Goal: Information Seeking & Learning: Learn about a topic

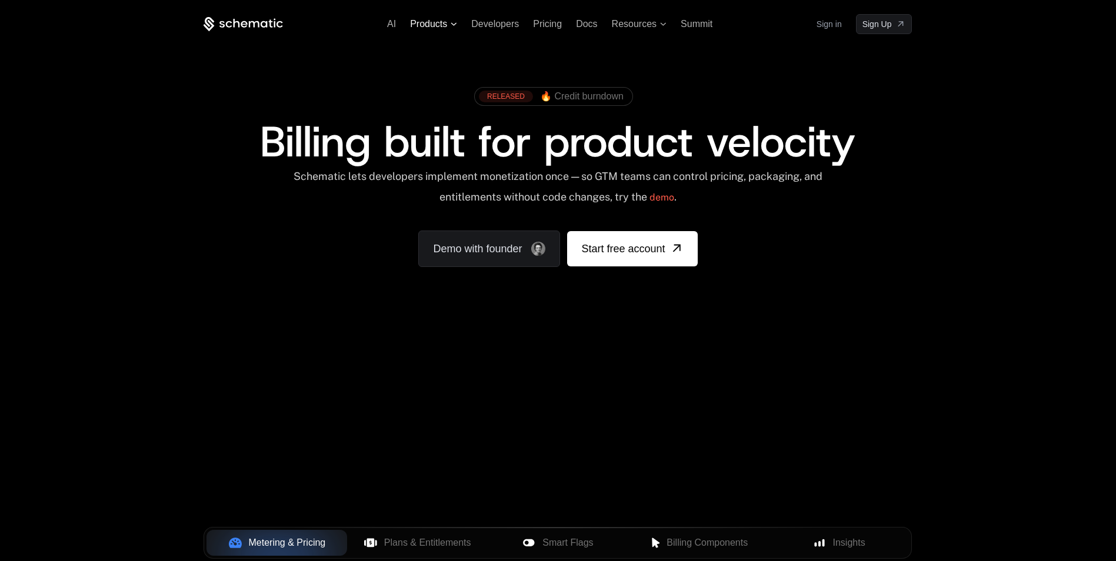
click at [426, 22] on span "Products" at bounding box center [428, 24] width 37 height 11
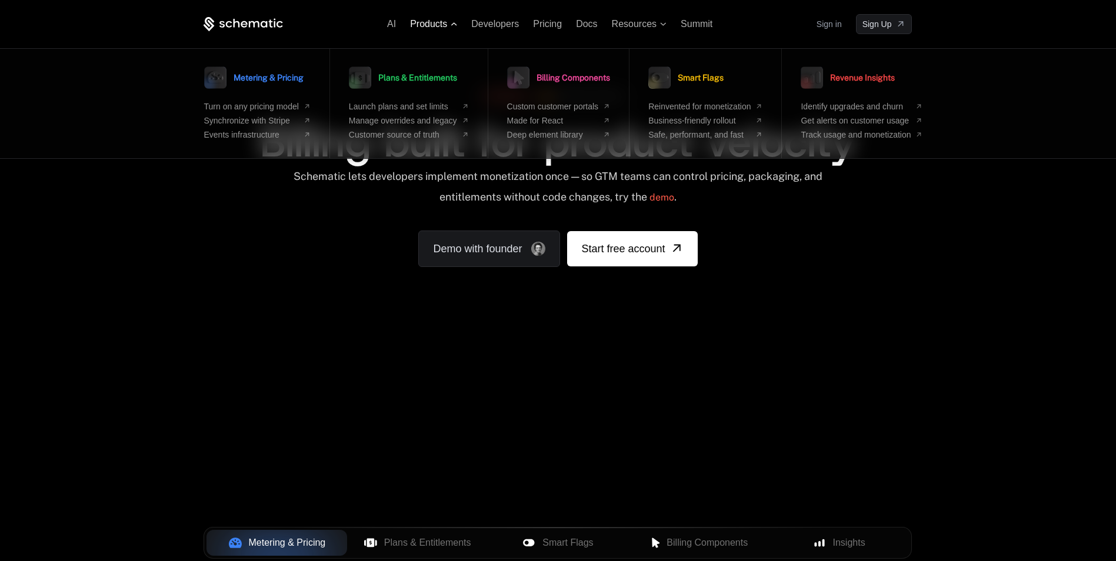
click at [426, 22] on span "Products" at bounding box center [428, 24] width 37 height 11
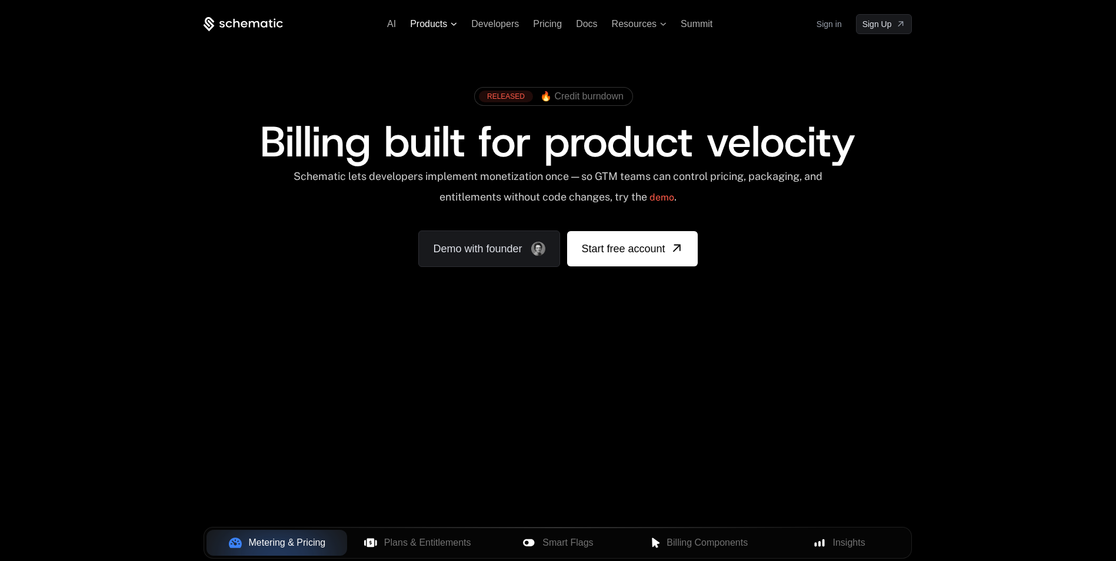
click at [419, 24] on span "Products" at bounding box center [428, 24] width 37 height 11
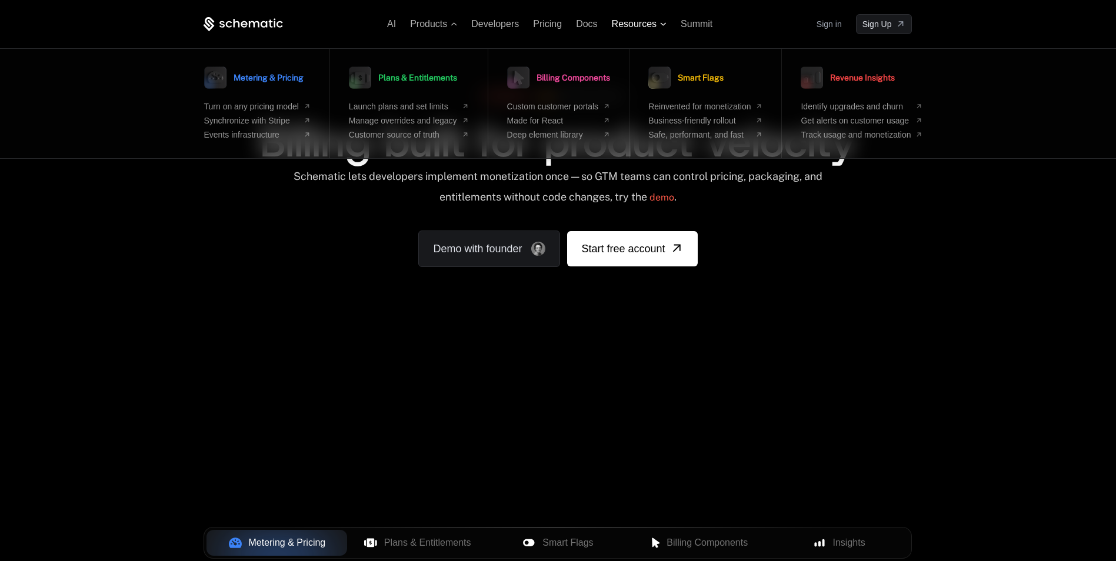
click at [634, 25] on span "Resources" at bounding box center [634, 24] width 45 height 11
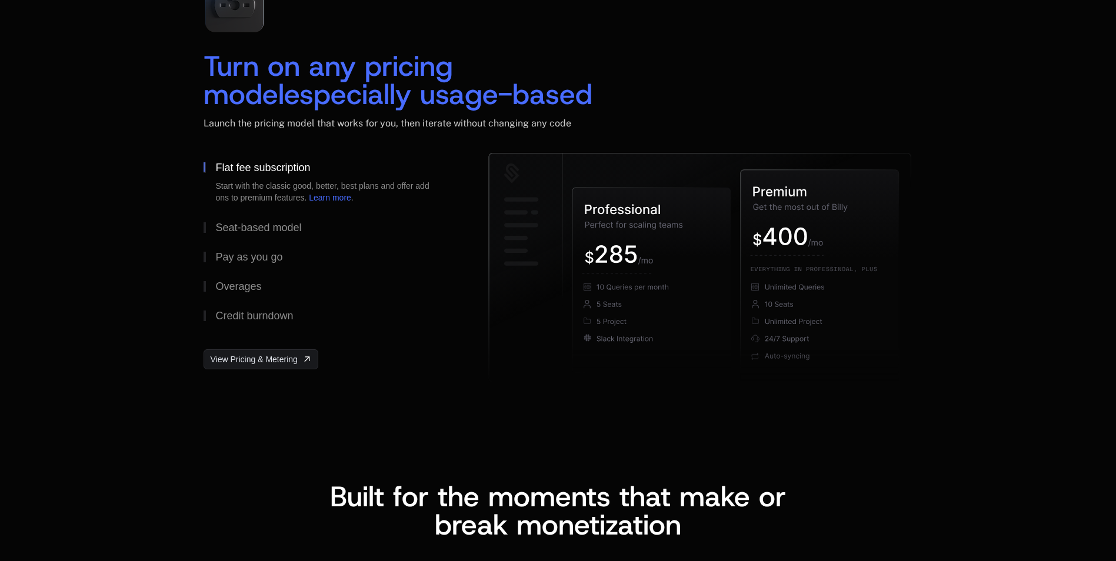
scroll to position [1765, 0]
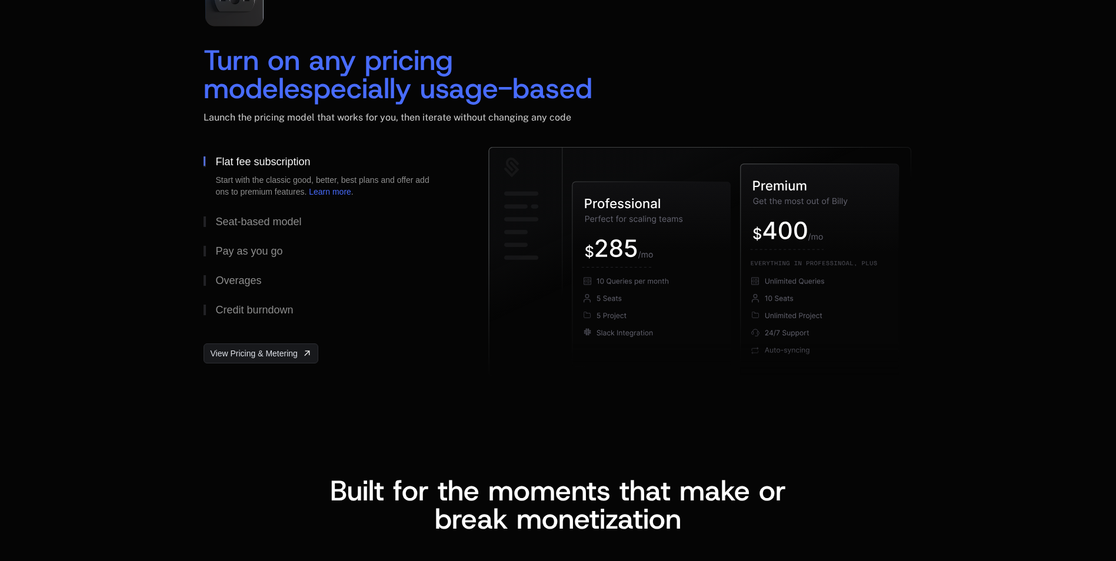
click at [1090, 276] on div "Turn on any pricing model especially usage-based Launch the pricing model that …" at bounding box center [558, 170] width 1116 height 518
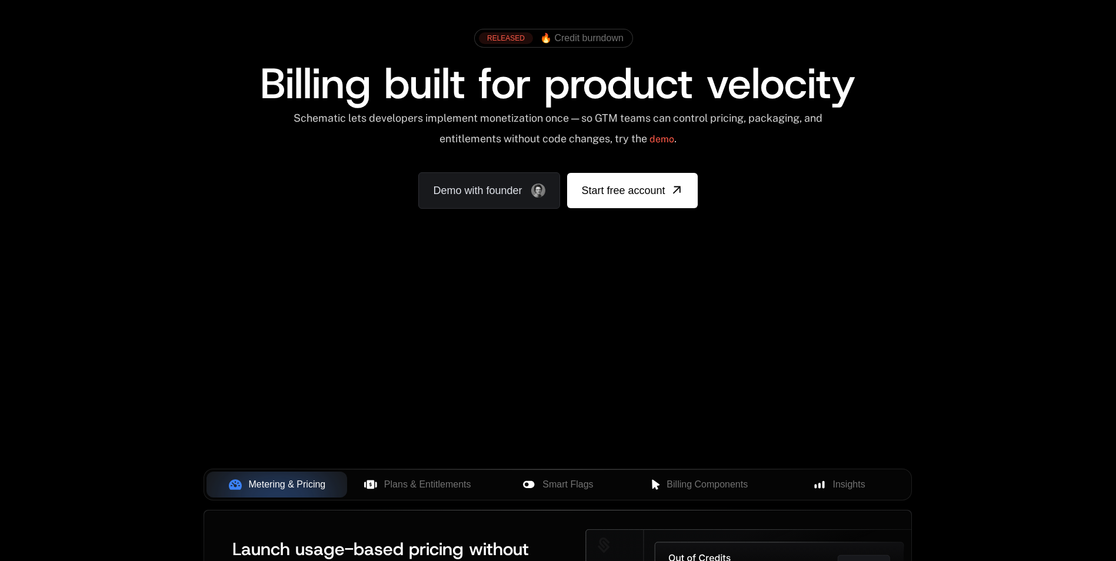
scroll to position [59, 0]
click at [379, 482] on div "Plans & Entitlements" at bounding box center [418, 484] width 122 height 14
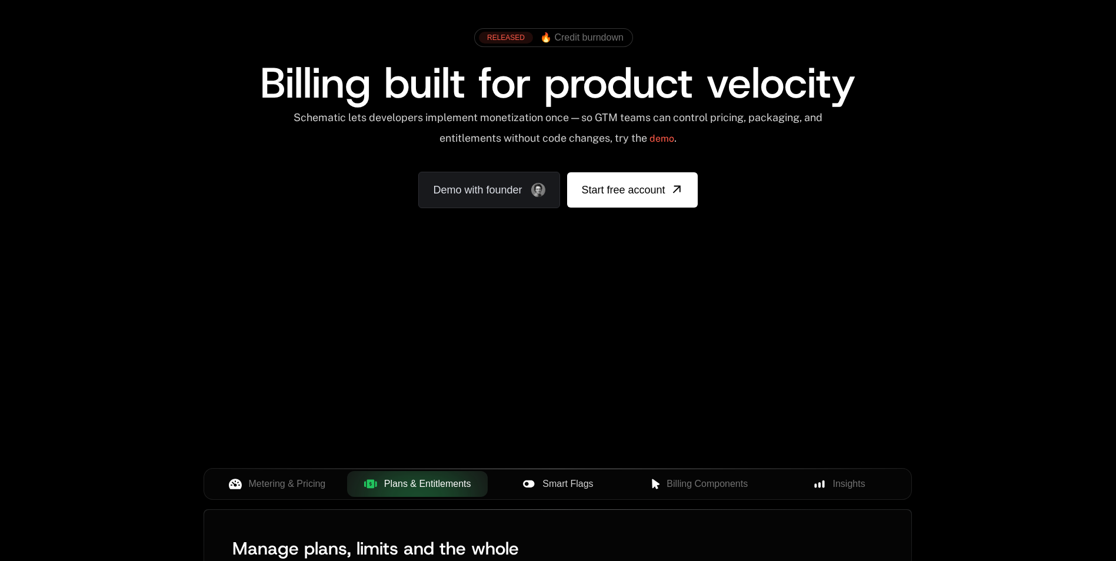
click at [538, 489] on div "Smart Flags" at bounding box center [558, 484] width 122 height 14
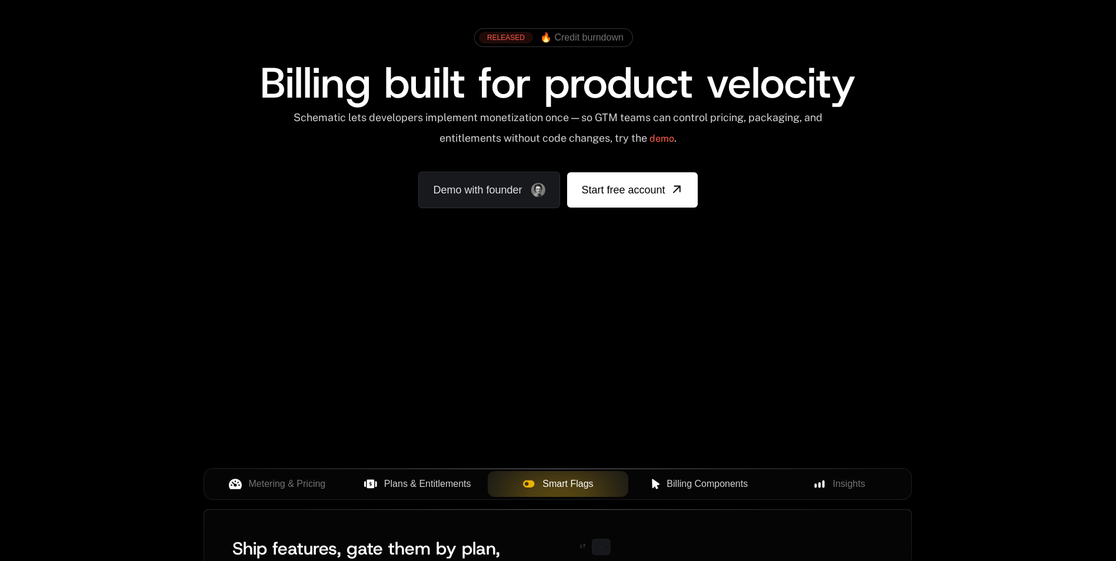
click at [676, 484] on span "Billing Components" at bounding box center [707, 484] width 81 height 14
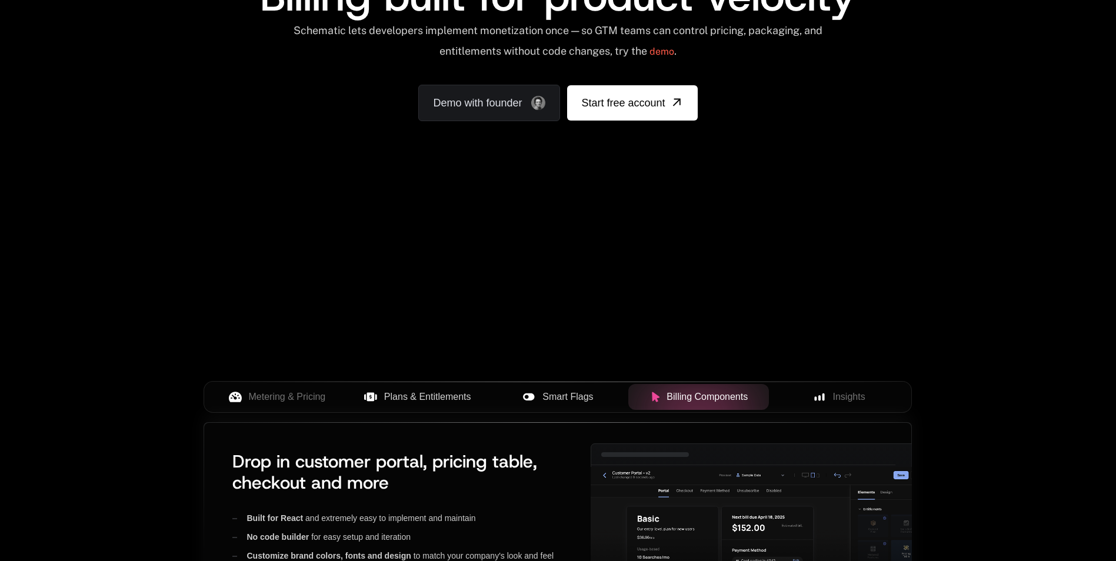
scroll to position [235, 0]
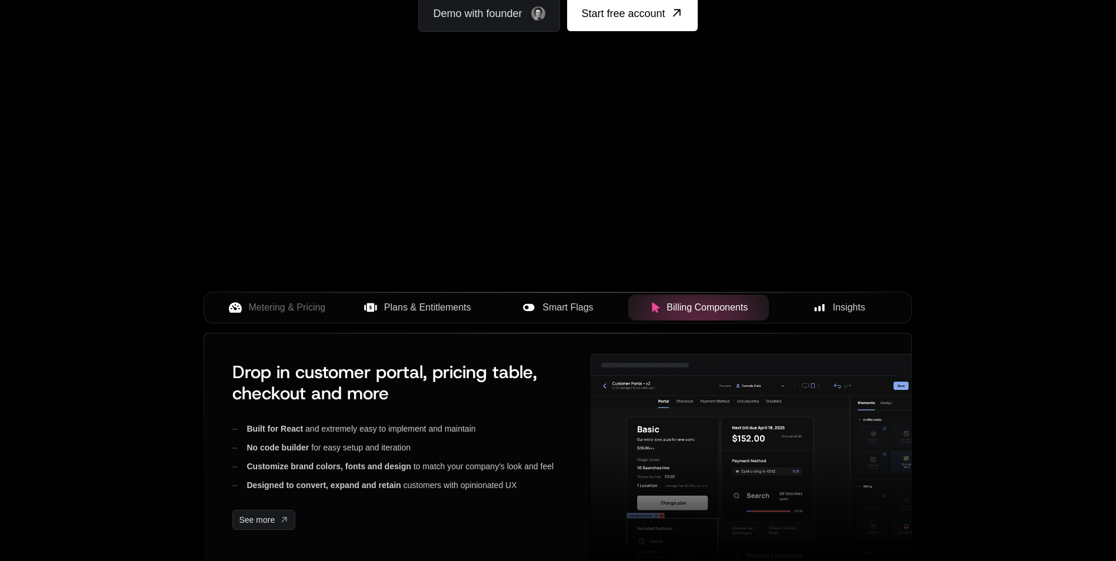
click at [830, 298] on button "Insights" at bounding box center [839, 308] width 141 height 26
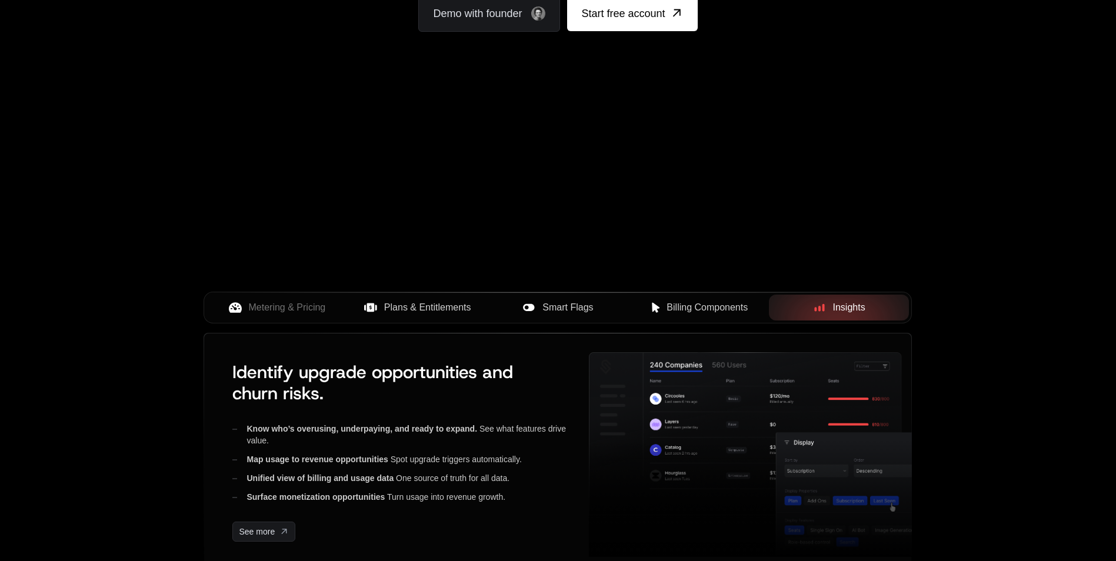
click at [244, 293] on div "Metering & Pricing Plans & Entitlements Smart Flags Billing Components Insights" at bounding box center [558, 308] width 708 height 32
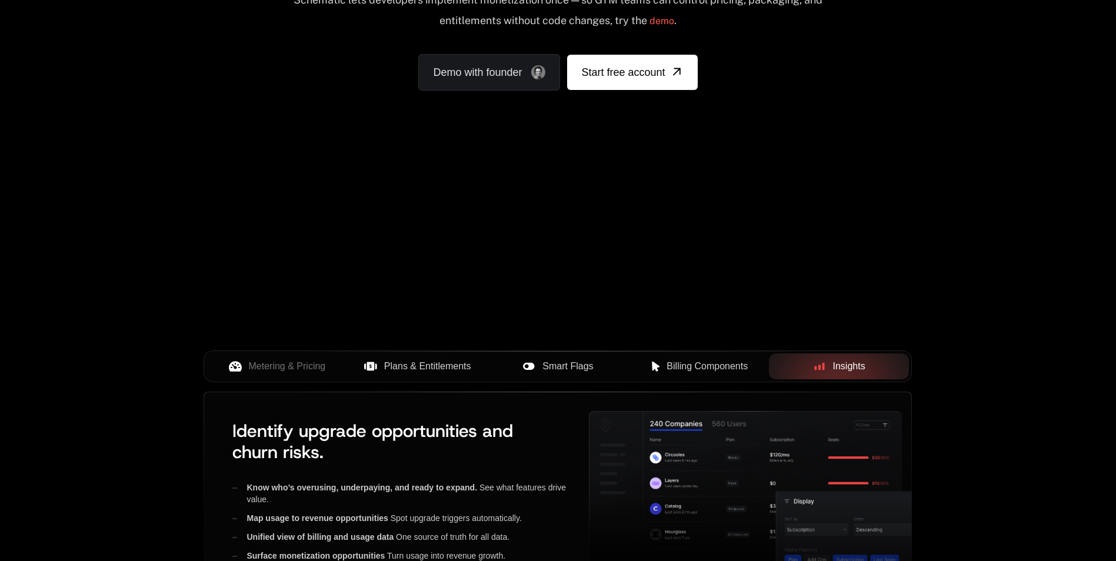
click at [273, 299] on div "Your browser does not support the video tag." at bounding box center [557, 170] width 765 height 495
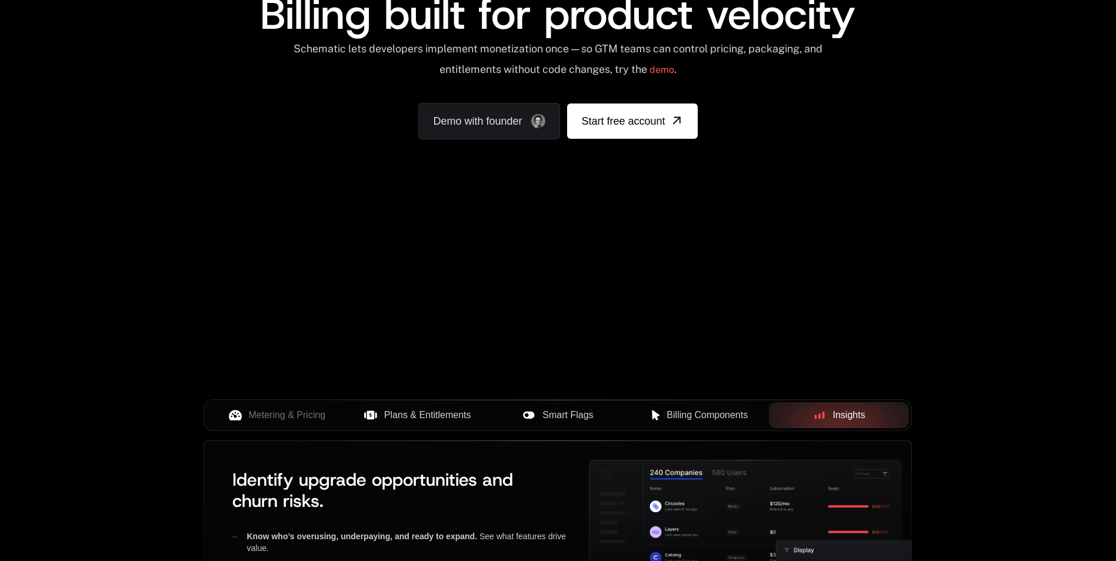
scroll to position [59, 0]
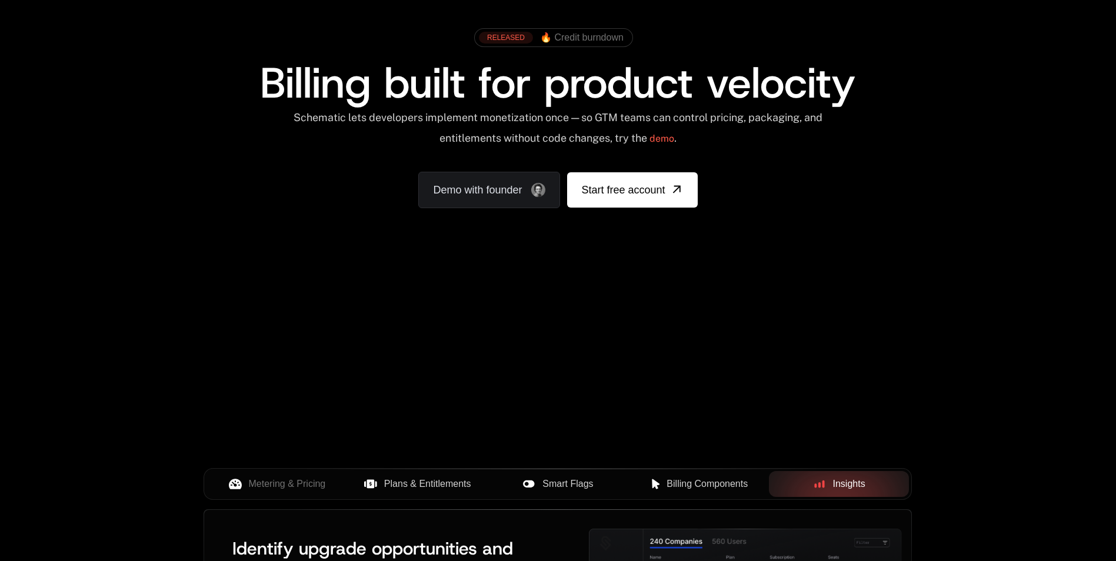
click at [488, 307] on div "Your browser does not support the video tag." at bounding box center [557, 288] width 765 height 495
click at [594, 407] on div "Your browser does not support the video tag." at bounding box center [557, 288] width 765 height 495
click at [626, 368] on div "Your browser does not support the video tag." at bounding box center [557, 288] width 765 height 495
click at [757, 331] on div "Your browser does not support the video tag." at bounding box center [557, 288] width 765 height 495
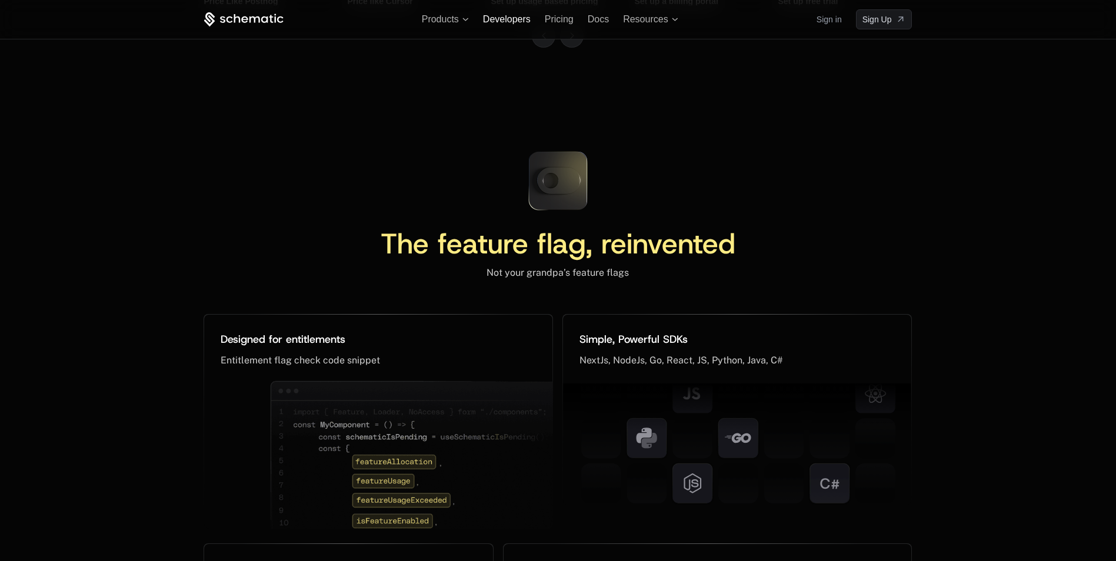
scroll to position [5270, 0]
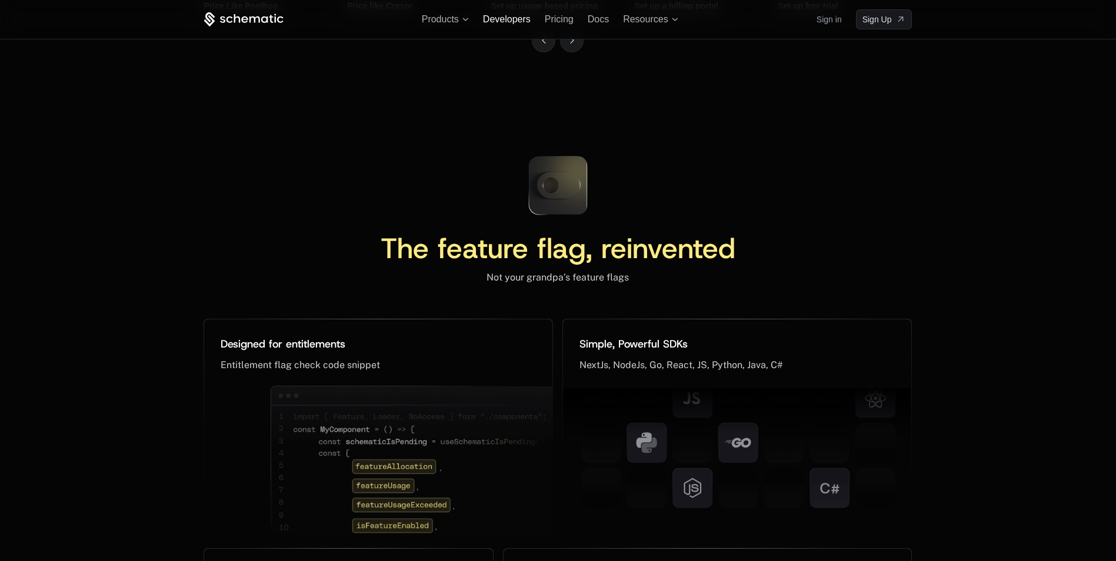
click at [483, 16] on span "Developers" at bounding box center [507, 19] width 48 height 10
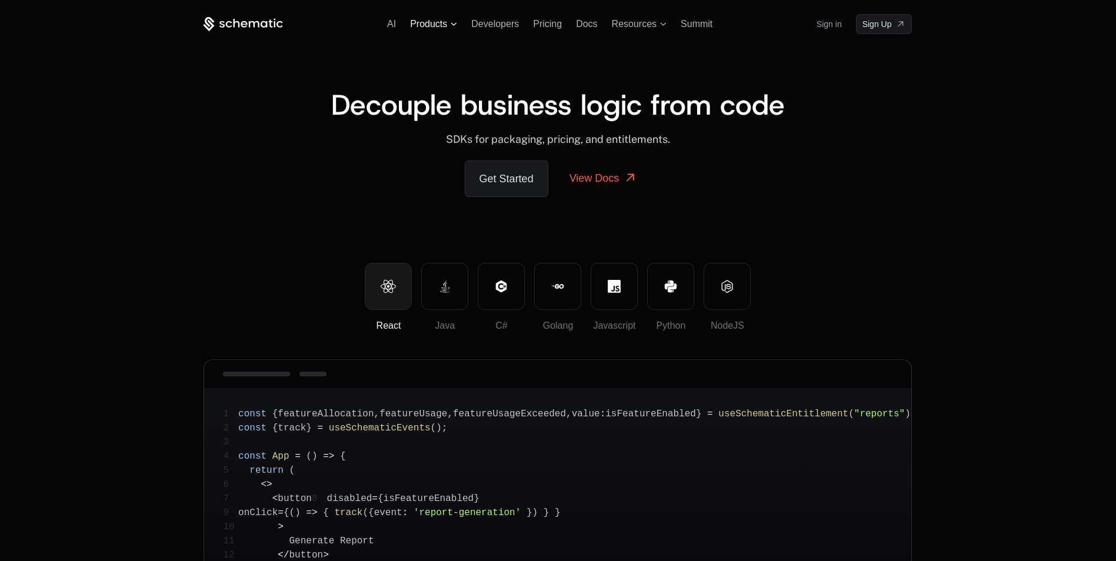
click at [429, 26] on span "Products" at bounding box center [428, 24] width 37 height 11
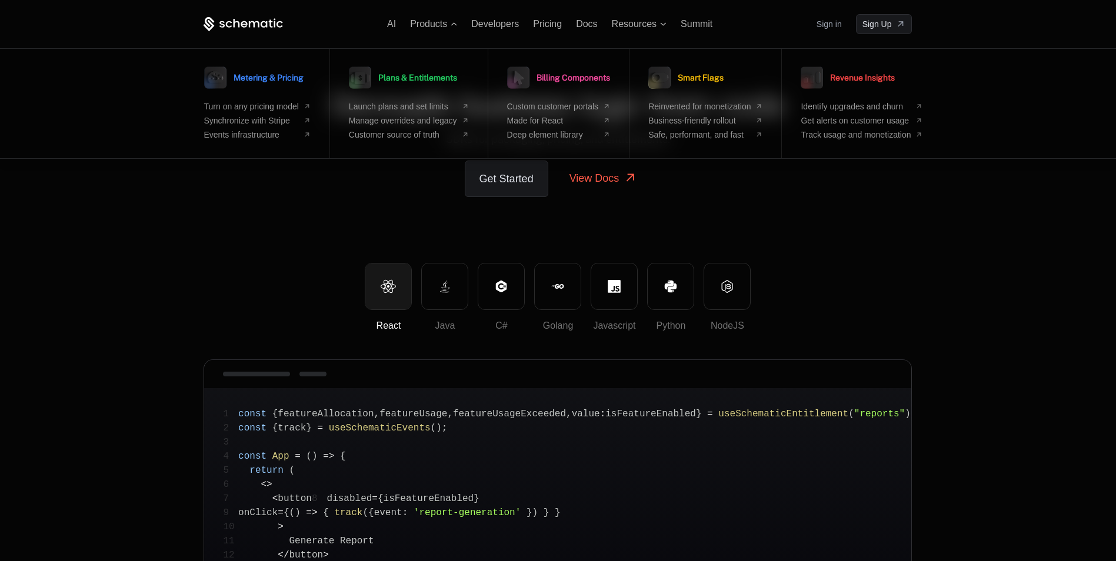
click at [386, 29] on div "AI Products Metering & Pricing Turn on any pricing model Synchronize with Strip…" at bounding box center [558, 24] width 708 height 20
click at [396, 26] on span "AI" at bounding box center [391, 24] width 9 height 10
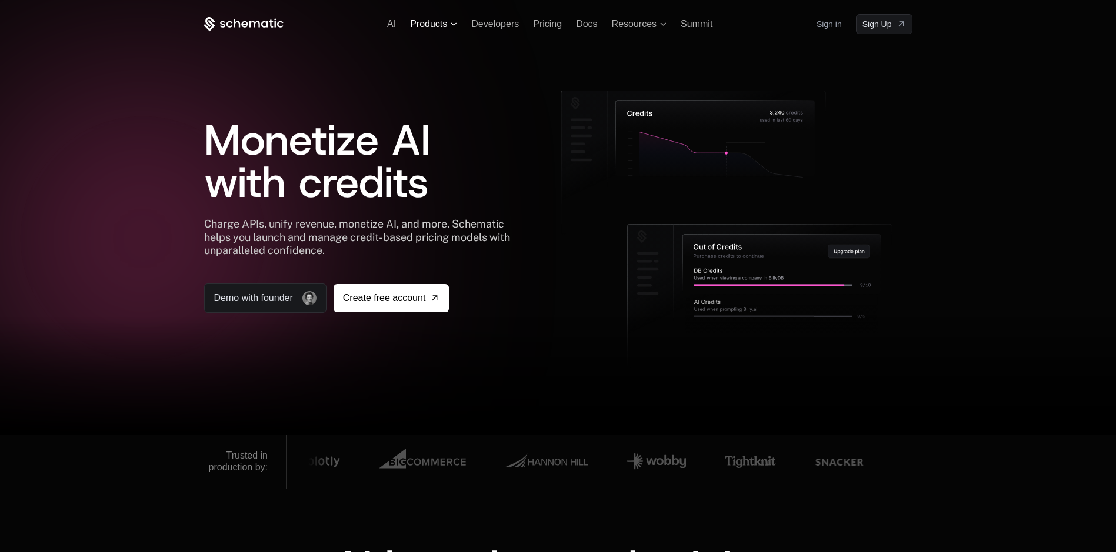
click at [435, 21] on span "Products" at bounding box center [428, 24] width 37 height 11
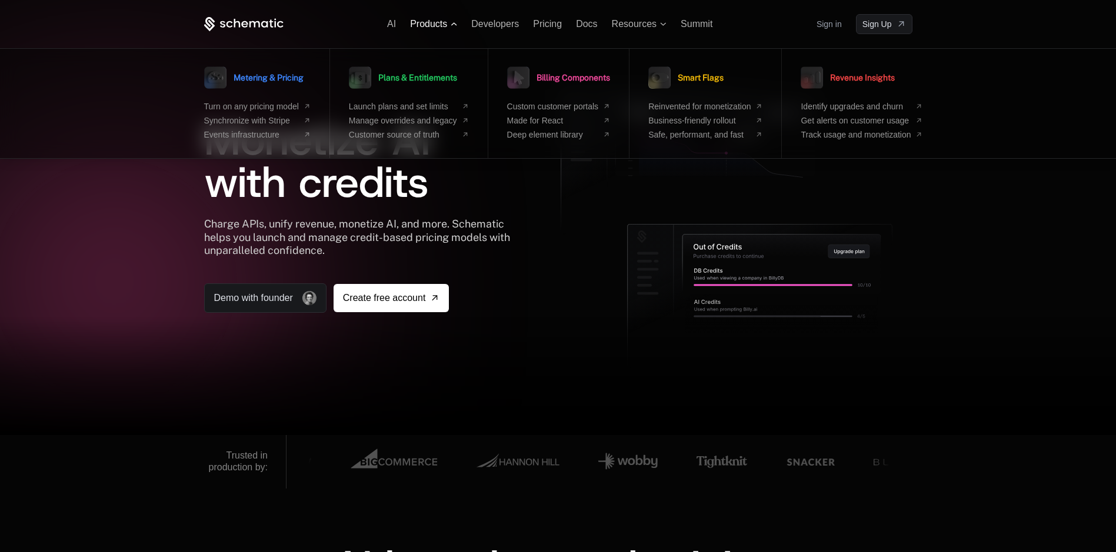
click at [439, 19] on span "Products" at bounding box center [428, 24] width 37 height 11
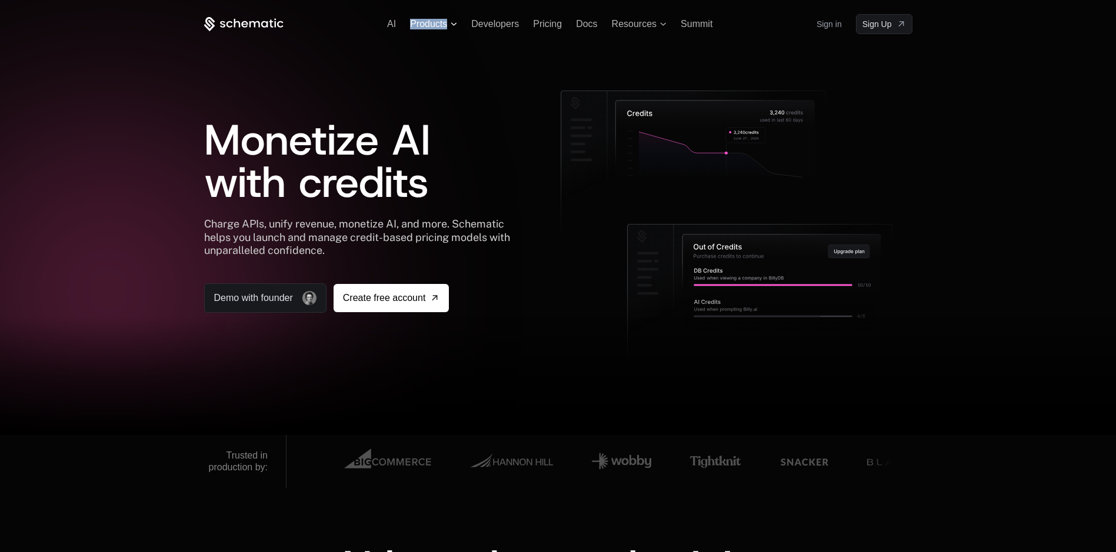
click at [439, 19] on span "Products" at bounding box center [428, 24] width 37 height 11
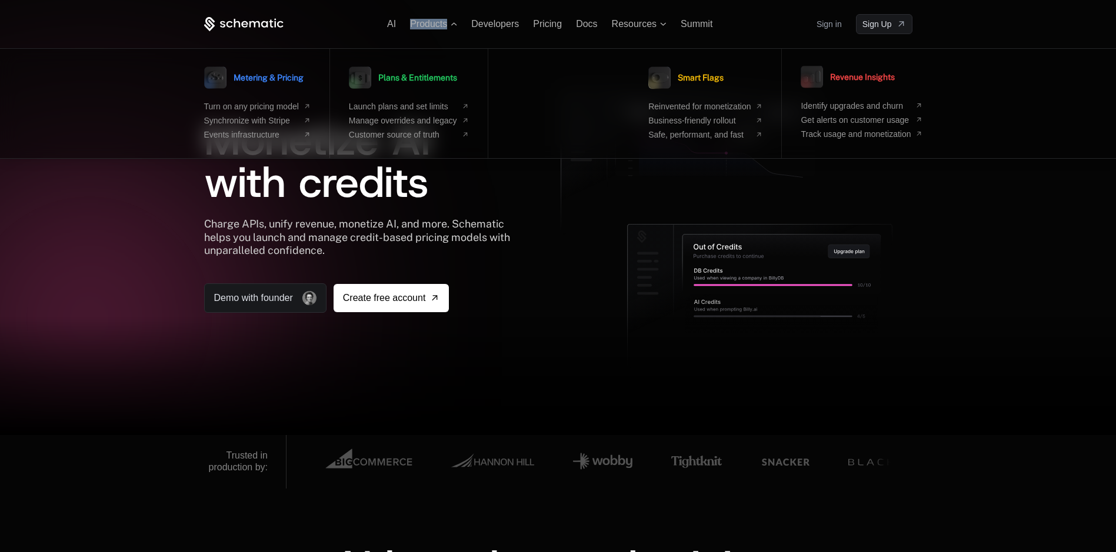
drag, startPoint x: 439, startPoint y: 18, endPoint x: 332, endPoint y: 241, distance: 246.6
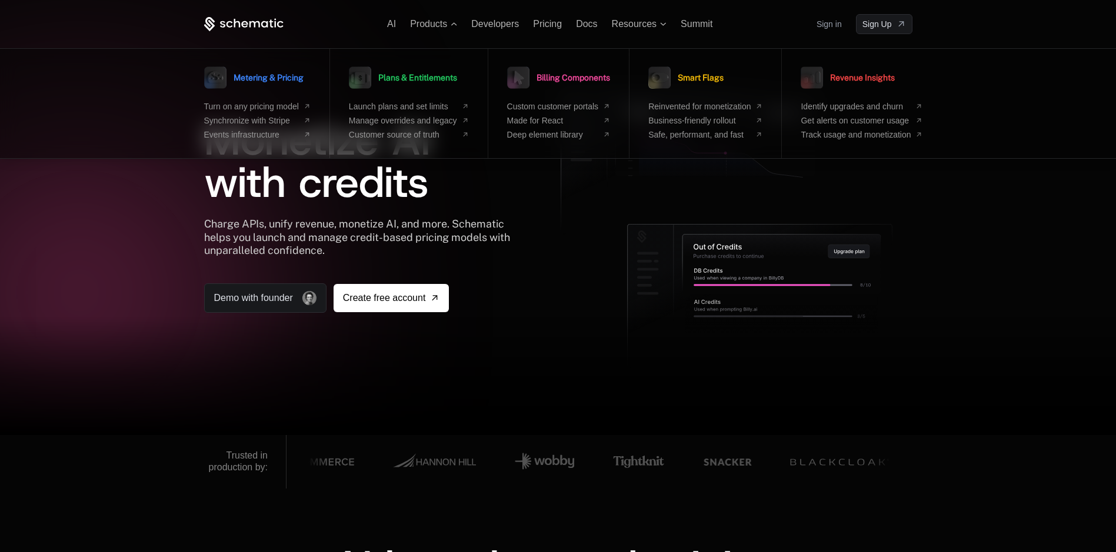
click at [204, 39] on div "Monetize AI with credits Charge APIs, unify revenue, monetize AI, and more. Sch…" at bounding box center [558, 234] width 708 height 401
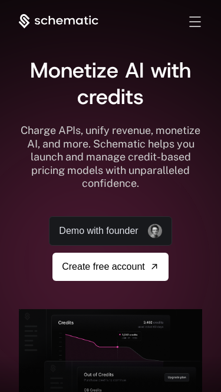
click at [194, 26] on span "Toggle menu" at bounding box center [194, 26] width 11 height 1
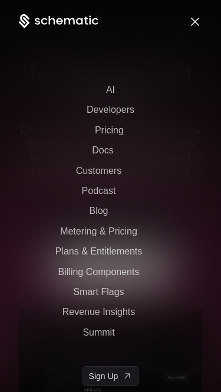
click at [195, 22] on span "Toggle menu" at bounding box center [195, 21] width 8 height 8
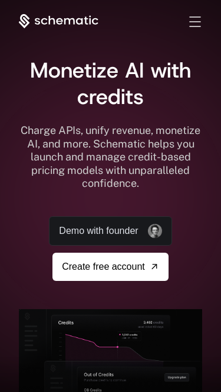
click at [195, 16] on span "Toggle menu" at bounding box center [194, 16] width 11 height 1
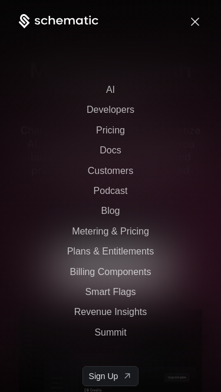
click at [195, 22] on span "Toggle menu" at bounding box center [195, 21] width 8 height 8
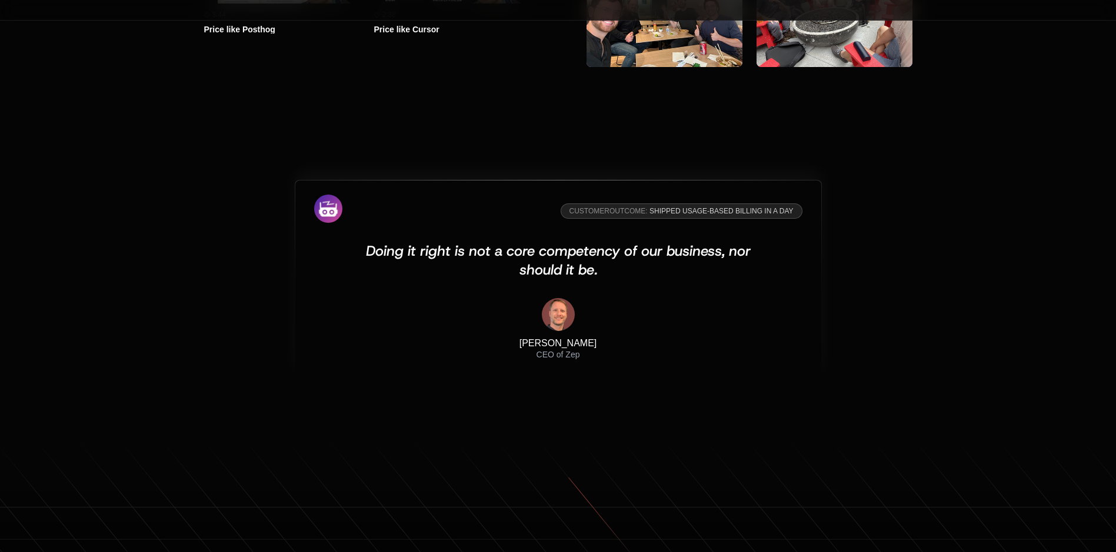
scroll to position [3905, 0]
